Goal: Task Accomplishment & Management: Use online tool/utility

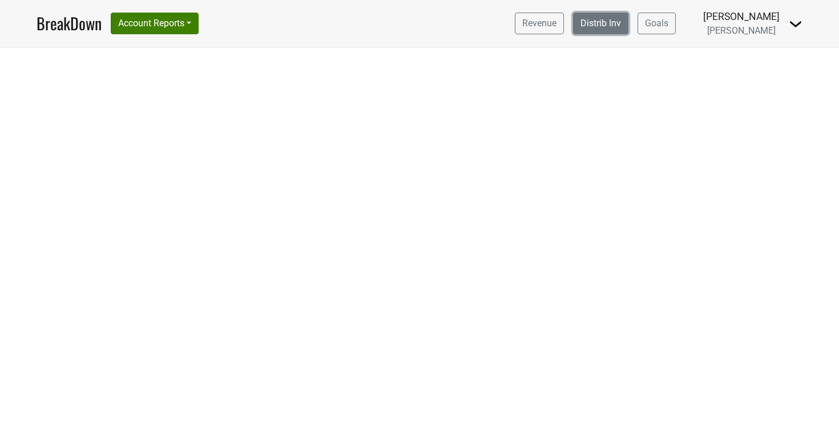
click at [629, 28] on link "Distrib Inv" at bounding box center [600, 24] width 55 height 22
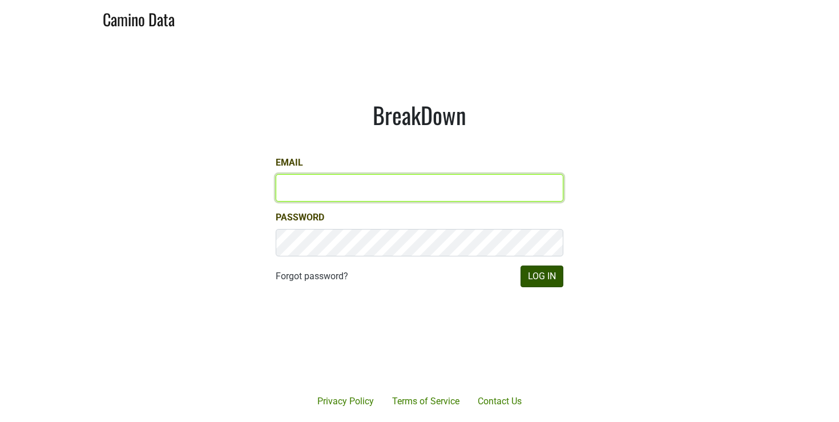
type input "rcasey@petermichaelwinery.com"
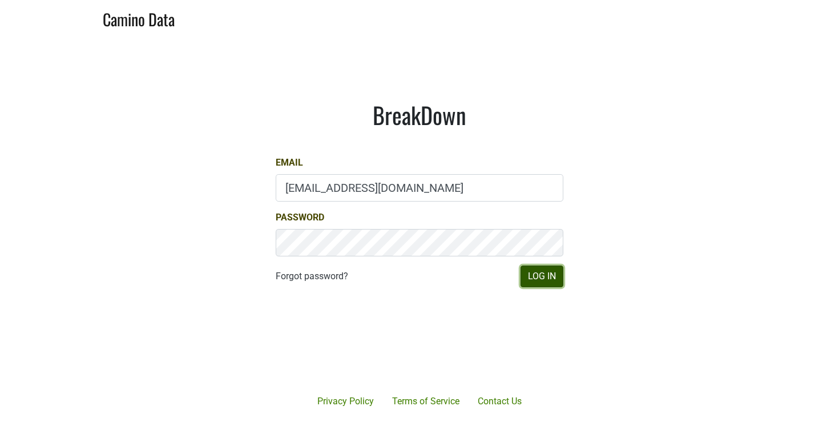
click at [549, 270] on button "Log In" at bounding box center [542, 276] width 43 height 22
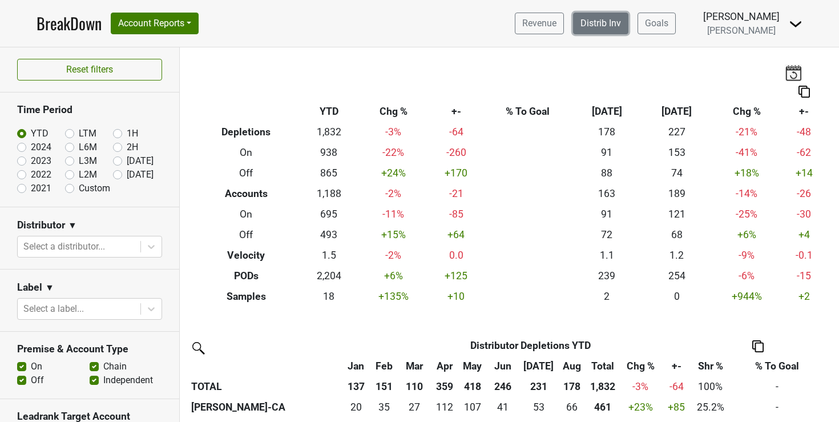
click at [629, 26] on link "Distrib Inv" at bounding box center [600, 24] width 55 height 22
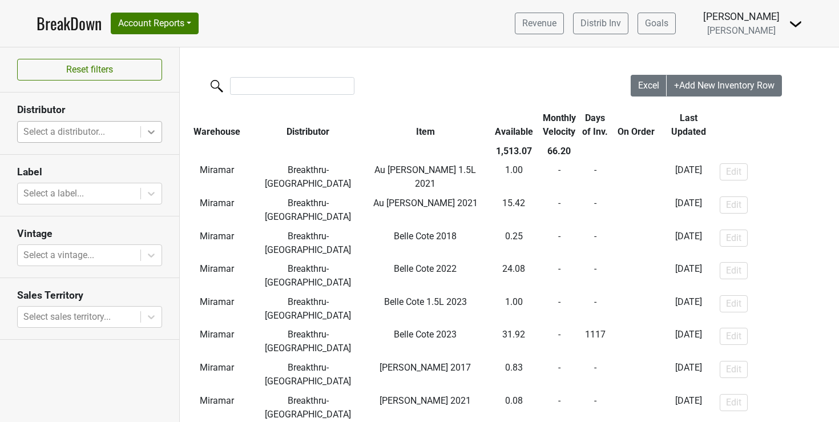
click at [149, 132] on icon at bounding box center [151, 131] width 11 height 11
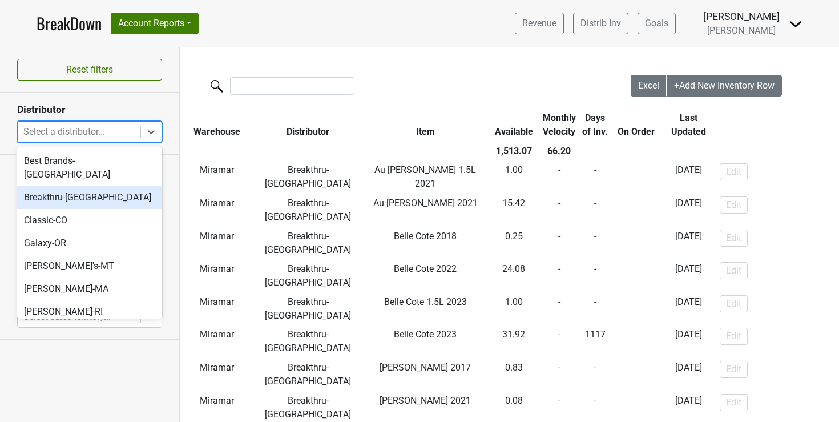
click at [82, 187] on div "Breakthru-FL" at bounding box center [89, 197] width 145 height 23
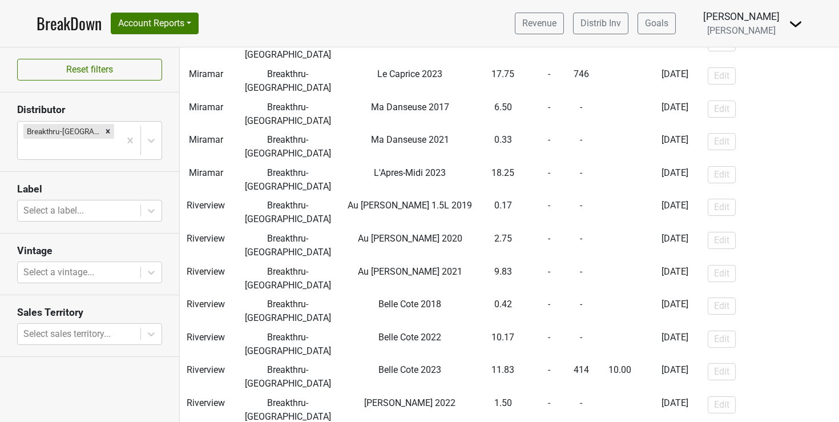
scroll to position [697, 1]
